Goal: Task Accomplishment & Management: Use online tool/utility

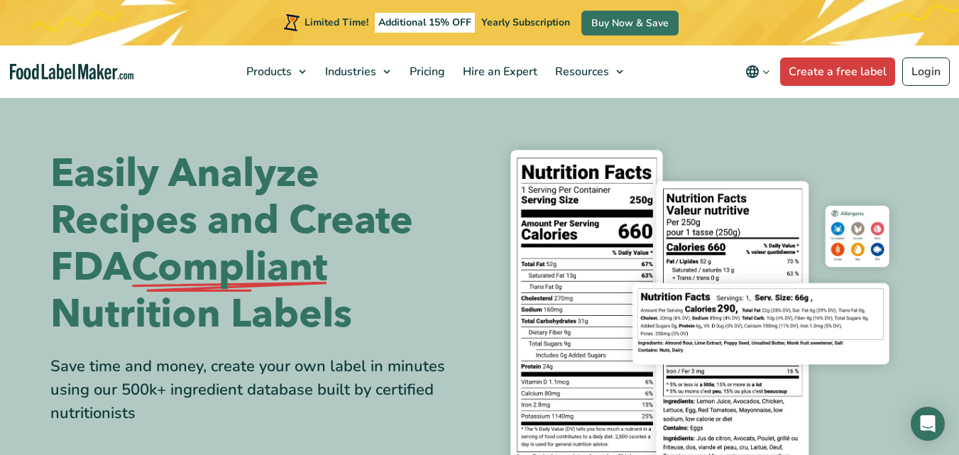
drag, startPoint x: 966, startPoint y: 28, endPoint x: 964, endPoint y: 10, distance: 18.6
click at [818, 65] on link "Create a free label" at bounding box center [837, 71] width 115 height 28
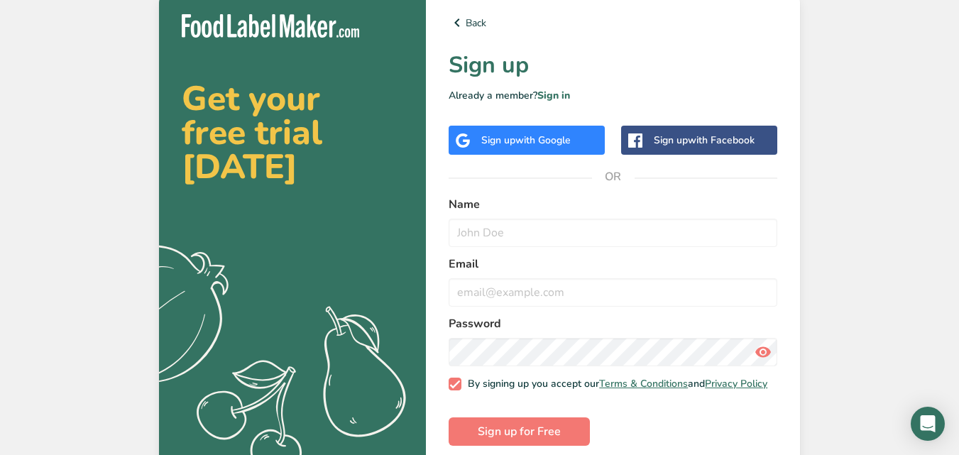
scroll to position [21, 0]
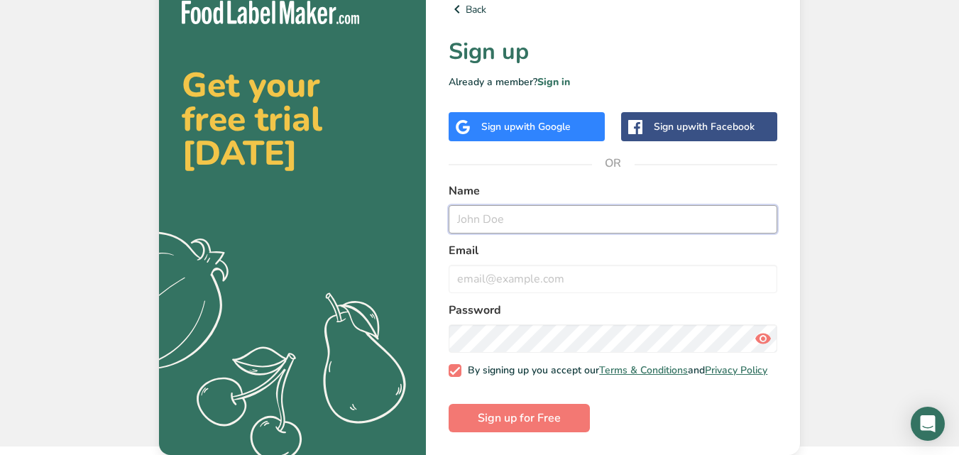
click at [543, 217] on input "text" at bounding box center [613, 219] width 329 height 28
type input "Shal"
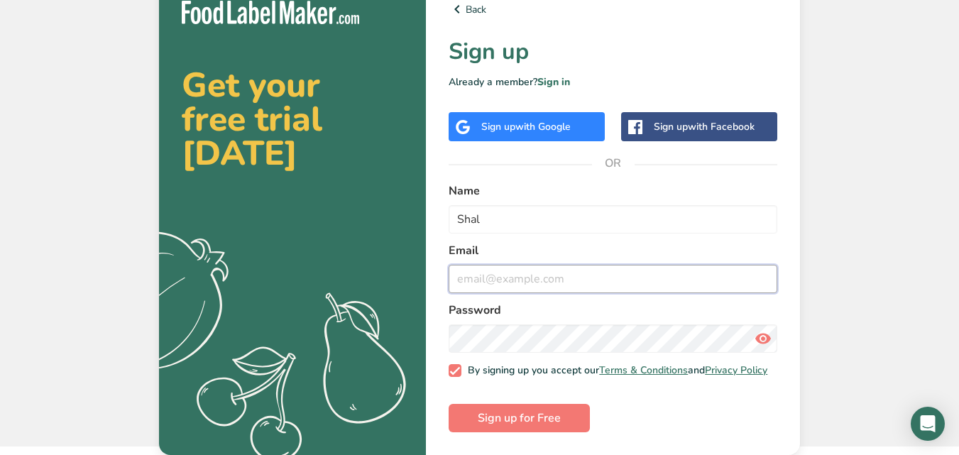
click at [534, 268] on input "email" at bounding box center [613, 279] width 329 height 28
type input "shal@kanagrove.com"
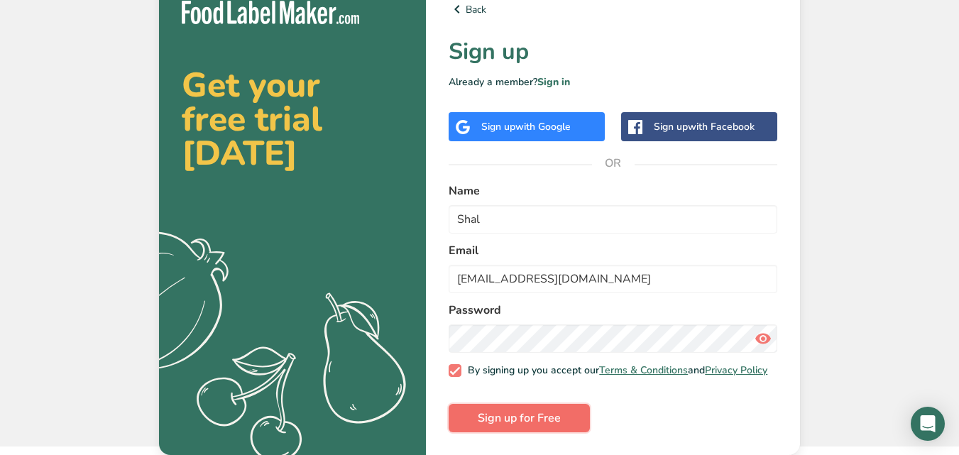
click at [540, 408] on button "Sign up for Free" at bounding box center [519, 418] width 141 height 28
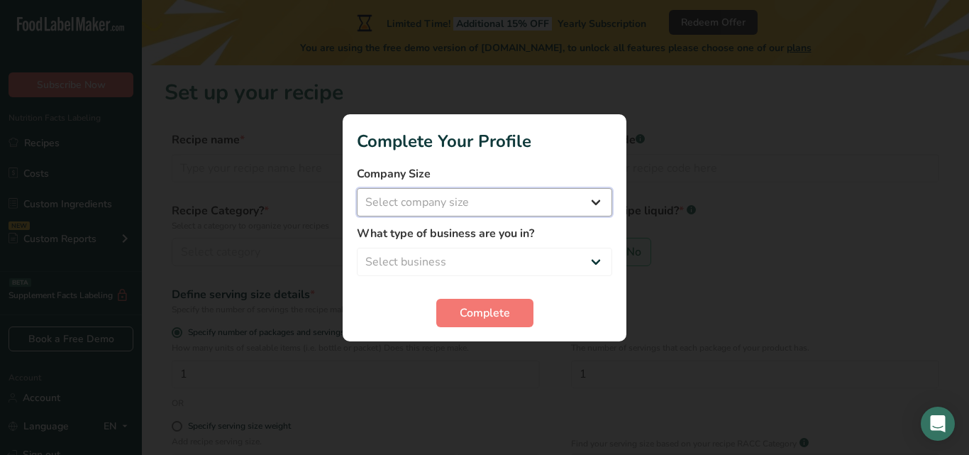
click at [597, 206] on select "Select company size Fewer than 10 Employees 10 to 50 Employees 51 to 500 Employ…" at bounding box center [484, 202] width 255 height 28
select select "1"
click at [357, 188] on select "Select company size Fewer than 10 Employees 10 to 50 Employees 51 to 500 Employ…" at bounding box center [484, 202] width 255 height 28
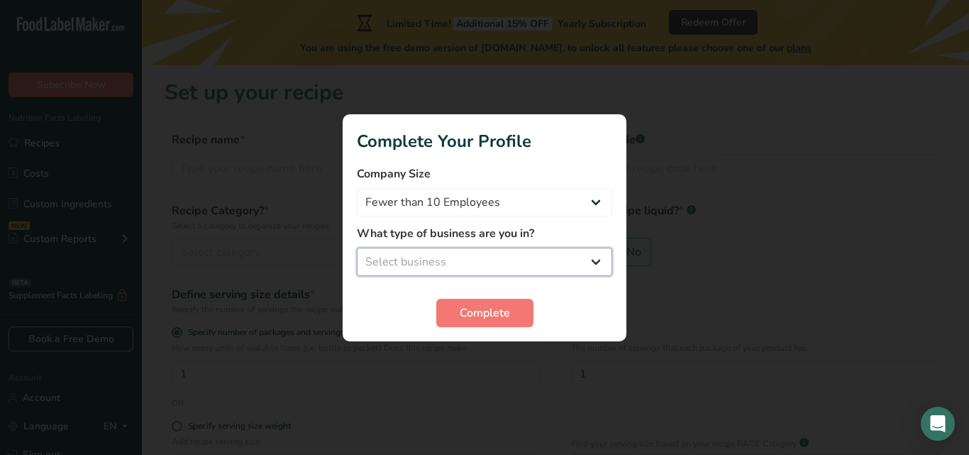
click at [595, 261] on select "Select business Packaged Food Manufacturer Restaurant & Cafe Bakery Meal Plans …" at bounding box center [484, 262] width 255 height 28
select select "1"
click at [357, 248] on select "Select business Packaged Food Manufacturer Restaurant & Cafe Bakery Meal Plans …" at bounding box center [484, 262] width 255 height 28
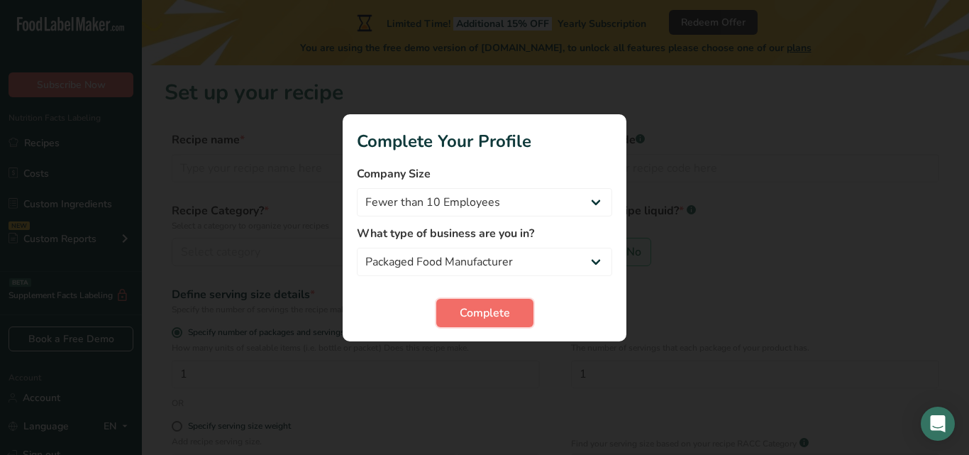
click at [514, 312] on button "Complete" at bounding box center [484, 313] width 97 height 28
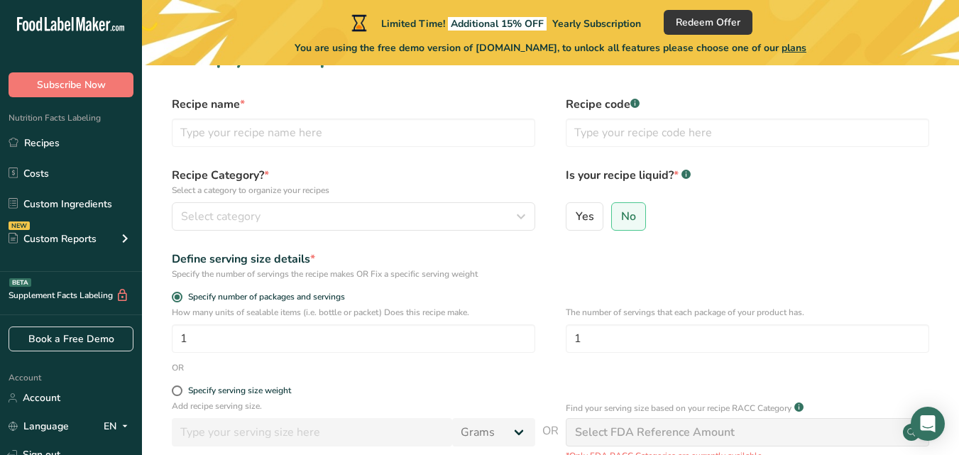
scroll to position [32, 0]
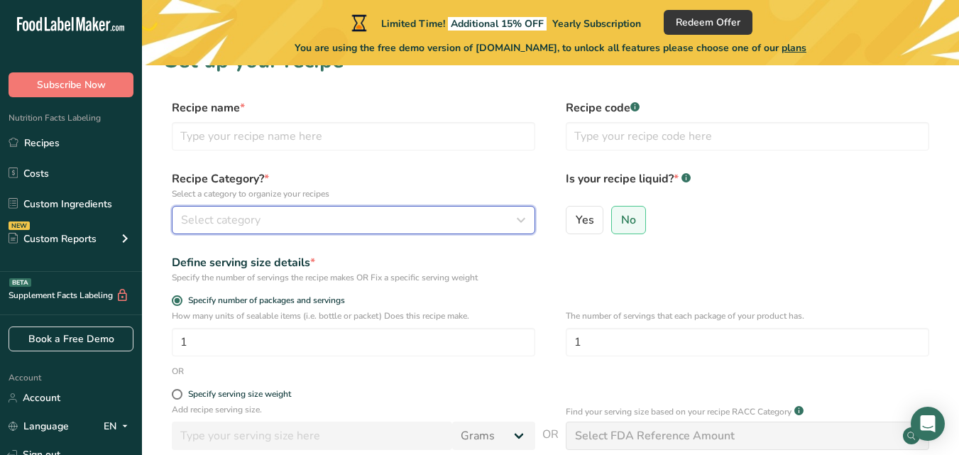
click at [515, 215] on icon "button" at bounding box center [520, 220] width 17 height 26
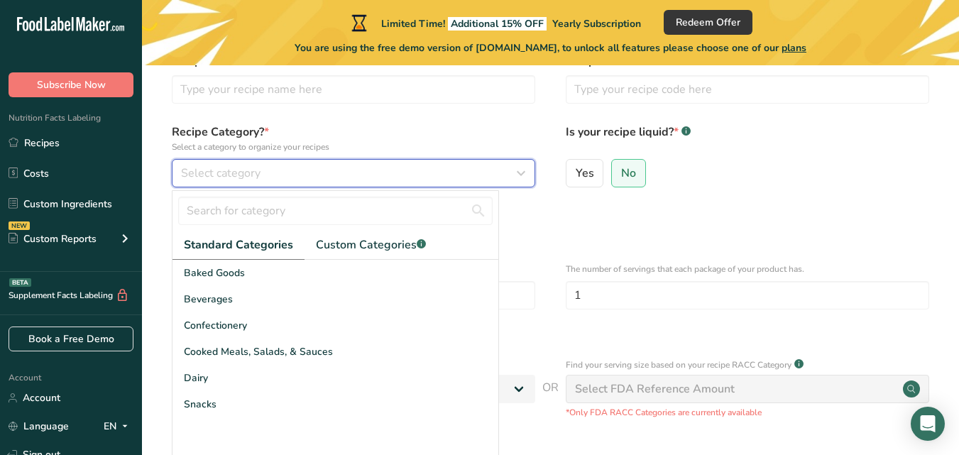
scroll to position [78, 0]
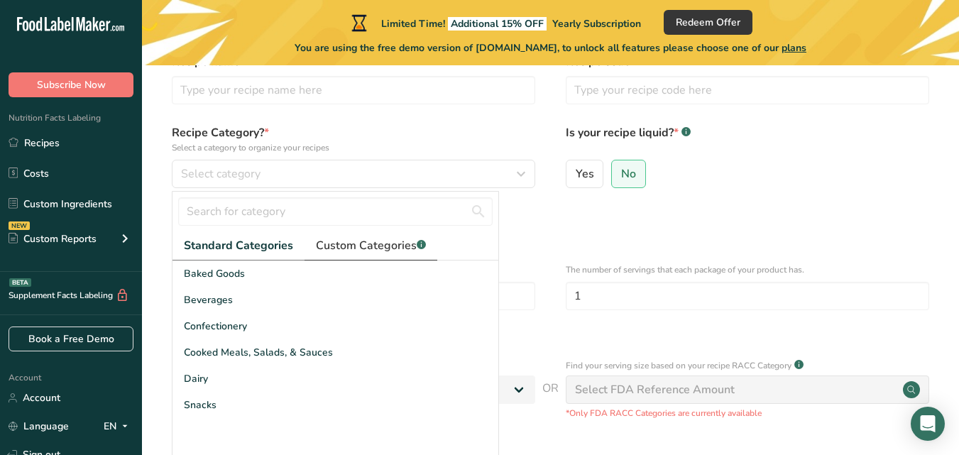
click at [385, 251] on span "Custom Categories .a-a{fill:#347362;}.b-a{fill:#fff;}" at bounding box center [371, 245] width 110 height 17
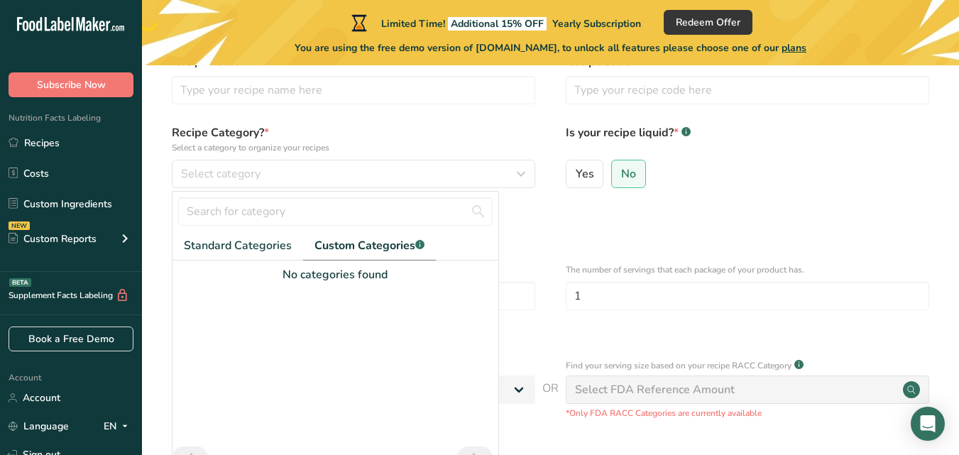
click at [434, 300] on div at bounding box center [335, 364] width 326 height 163
click at [273, 214] on input "text" at bounding box center [335, 211] width 314 height 28
type input "hot sauce"
click at [245, 242] on span "Standard Categories" at bounding box center [238, 245] width 108 height 17
click at [490, 211] on input "hot sauce" at bounding box center [335, 211] width 314 height 28
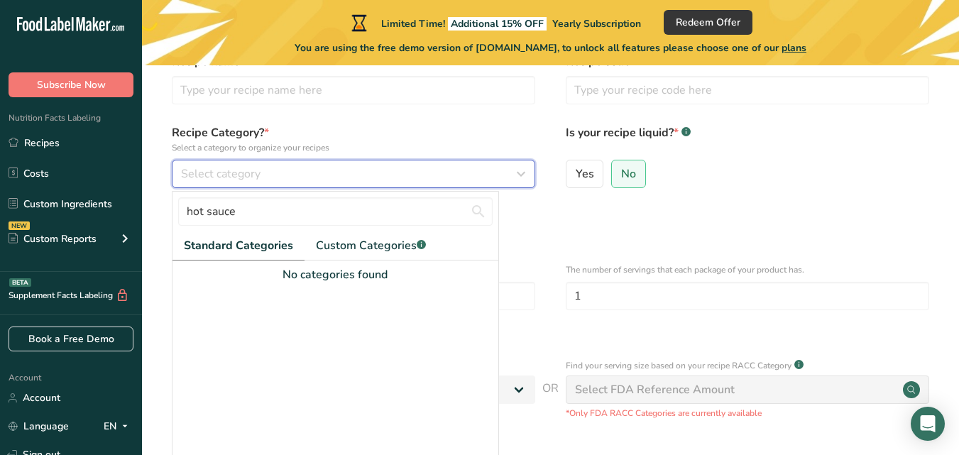
click at [523, 163] on icon "button" at bounding box center [520, 174] width 17 height 26
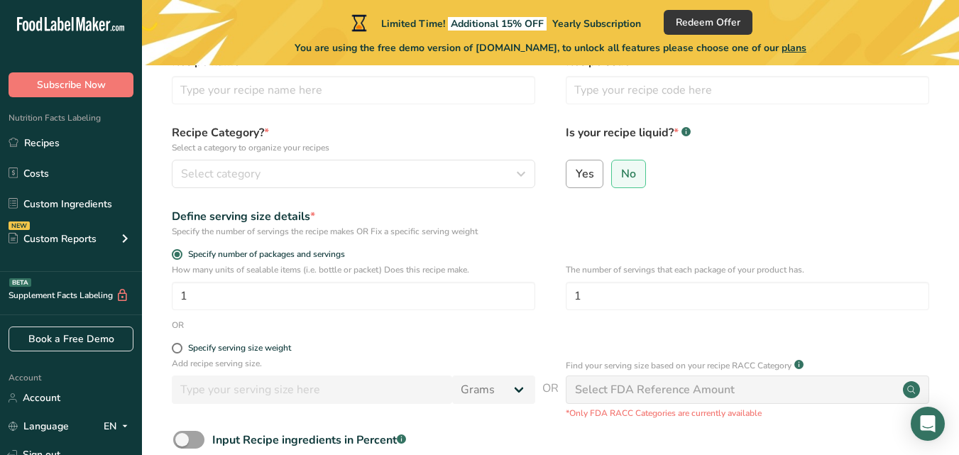
click at [587, 180] on span "Yes" at bounding box center [585, 174] width 18 height 14
click at [576, 178] on input "Yes" at bounding box center [570, 173] width 9 height 9
radio input "true"
radio input "false"
select select "22"
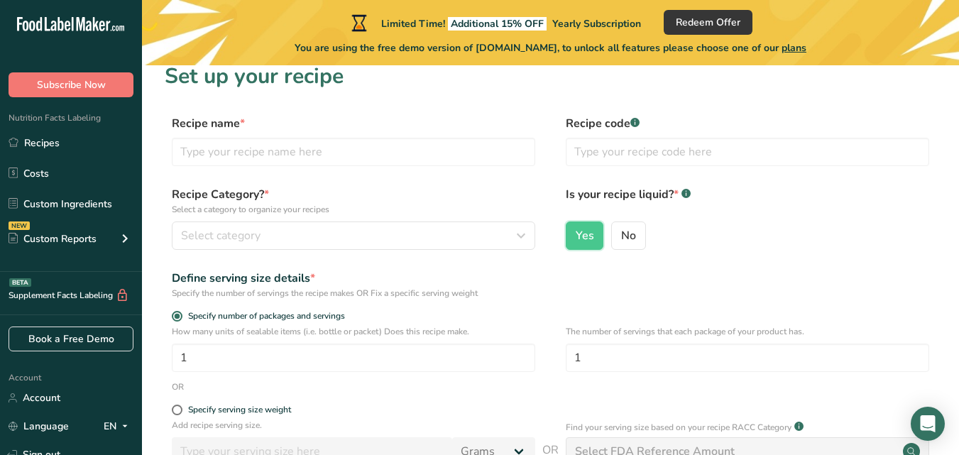
scroll to position [15, 0]
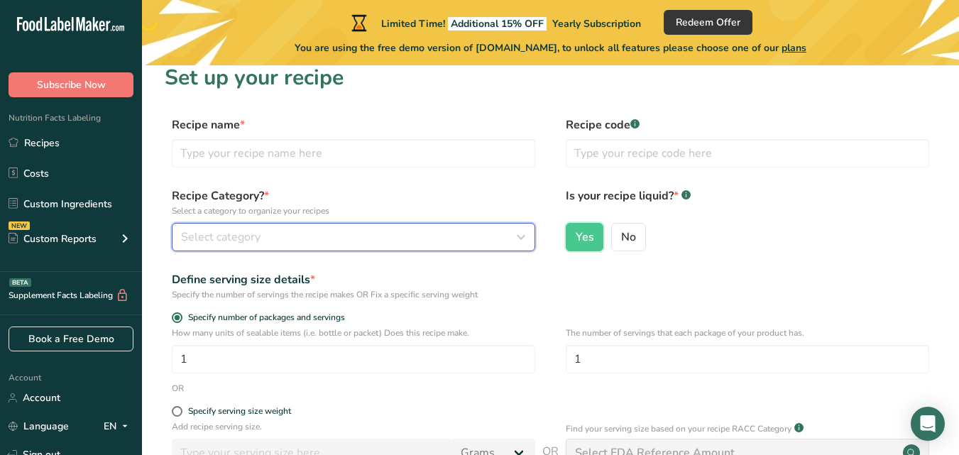
click at [517, 242] on icon "button" at bounding box center [520, 237] width 17 height 26
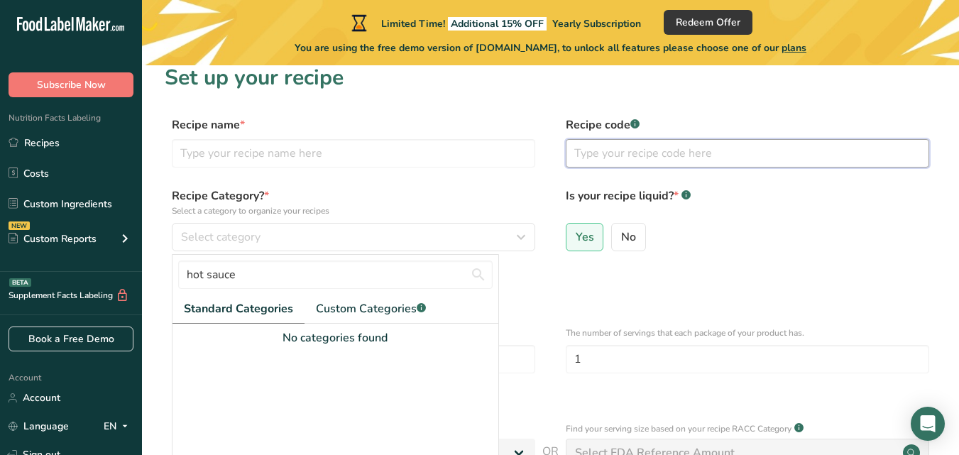
click at [818, 140] on input "text" at bounding box center [747, 153] width 363 height 28
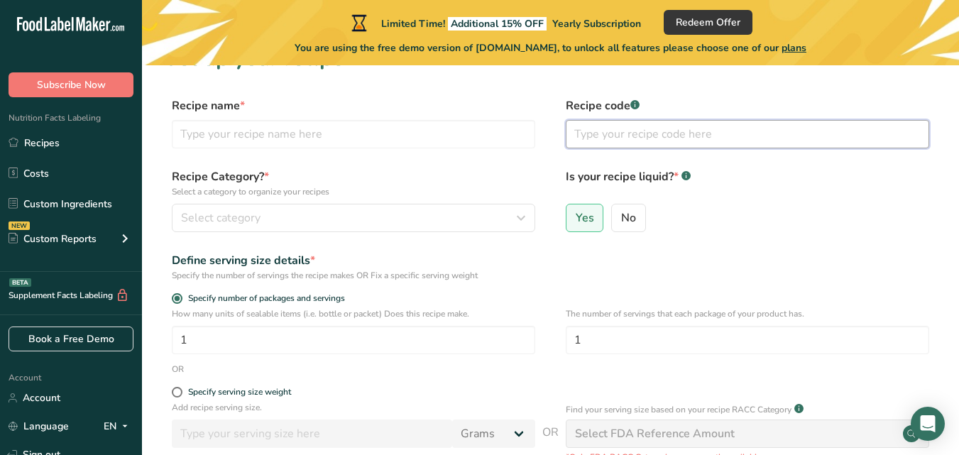
scroll to position [0, 0]
